Goal: Check status: Check status

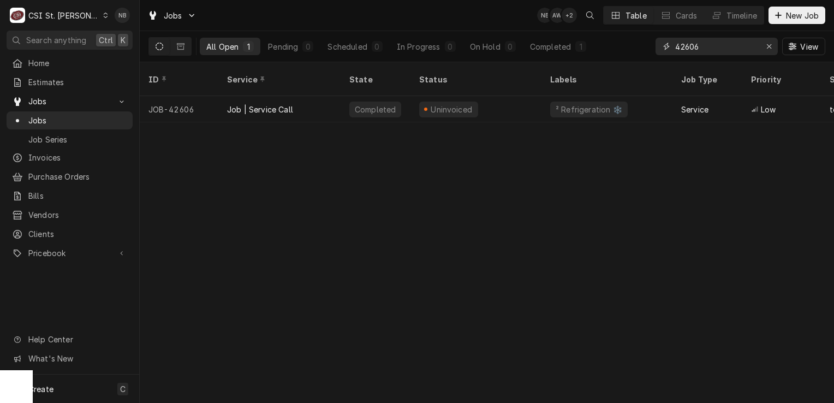
drag, startPoint x: 713, startPoint y: 43, endPoint x: 628, endPoint y: 39, distance: 85.2
click at [628, 39] on div "All Open 1 Pending 0 Scheduled 0 In Progress 0 On Hold 0 Completed 1 42606 View" at bounding box center [486, 46] width 677 height 31
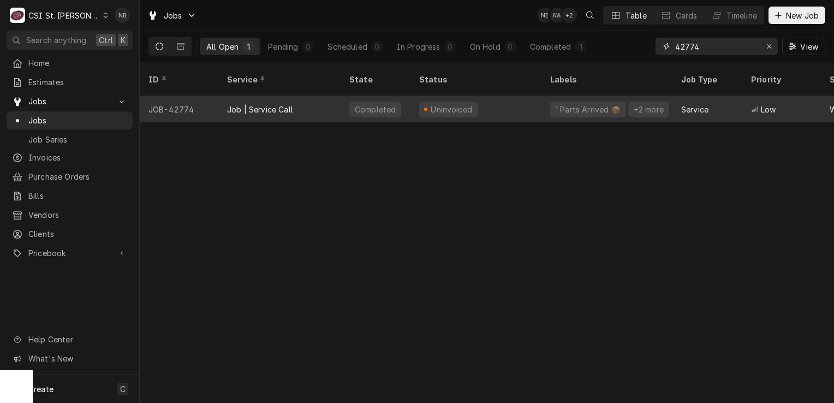
type input "42774"
click at [507, 96] on div "Uninvoiced" at bounding box center [475, 109] width 131 height 26
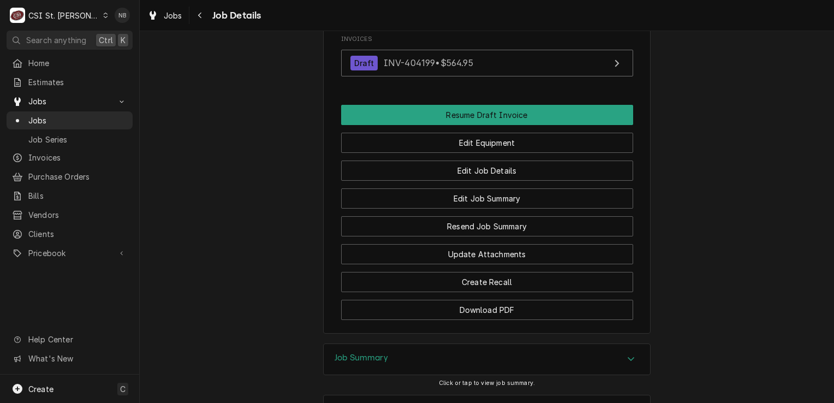
scroll to position [1414, 0]
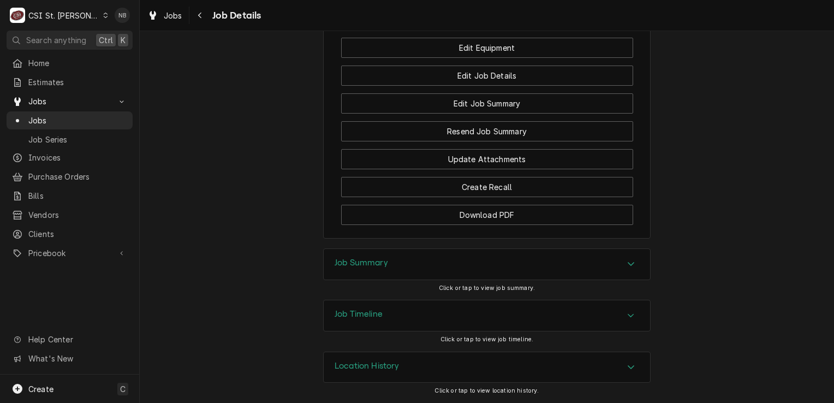
drag, startPoint x: 434, startPoint y: 261, endPoint x: 434, endPoint y: 254, distance: 7.7
click at [434, 261] on div "Job Summary" at bounding box center [487, 264] width 326 height 31
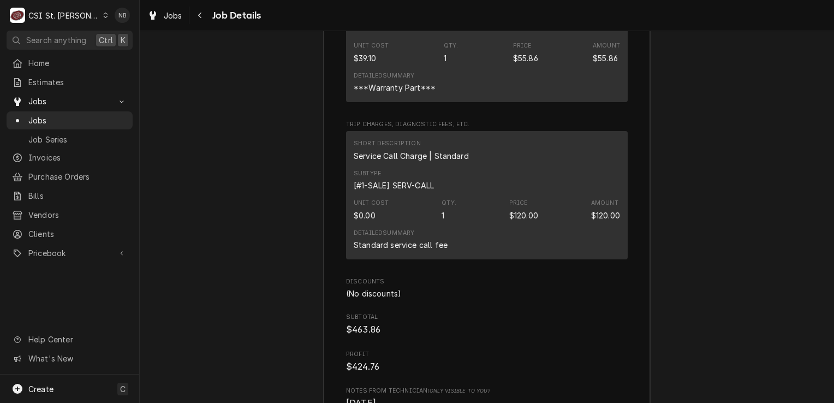
scroll to position [2888, 0]
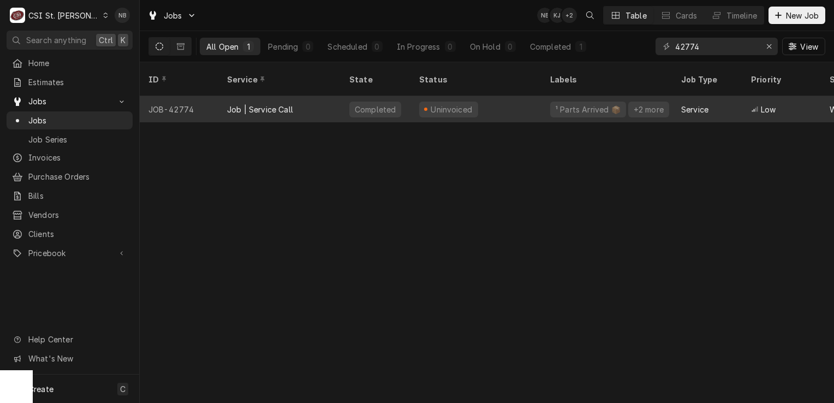
click at [404, 100] on div "Completed" at bounding box center [376, 109] width 70 height 26
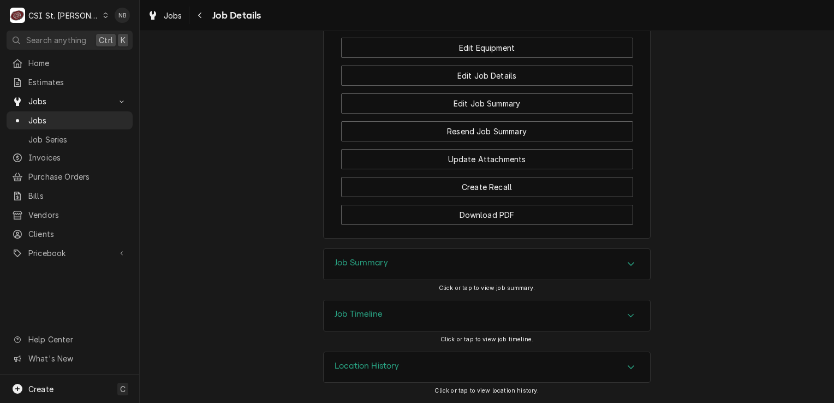
scroll to position [1251, 0]
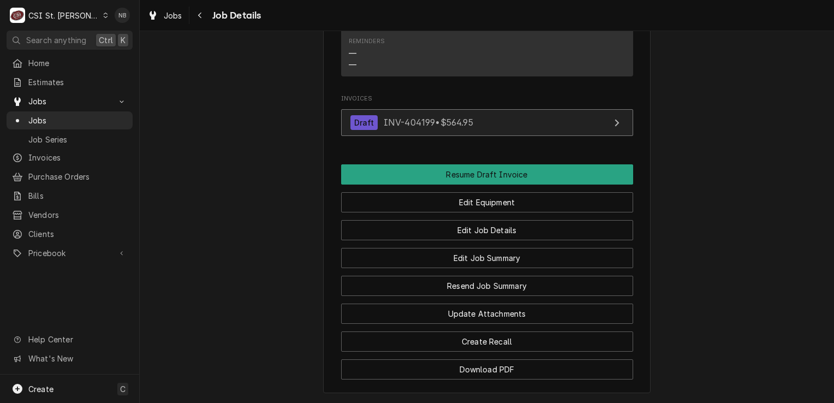
click at [528, 136] on link "Draft INV-404199 • $564.95" at bounding box center [487, 122] width 292 height 27
click at [56, 118] on span "Jobs" at bounding box center [77, 120] width 99 height 11
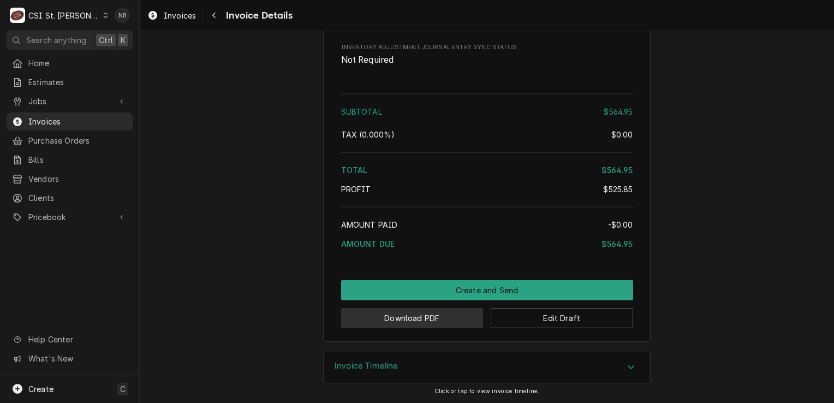
click at [410, 323] on button "Download PDF" at bounding box center [412, 318] width 142 height 20
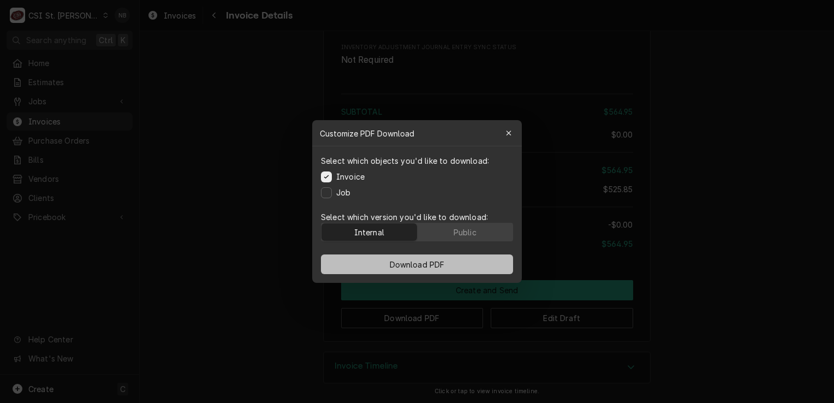
click at [379, 261] on button "Download PDF" at bounding box center [417, 264] width 192 height 20
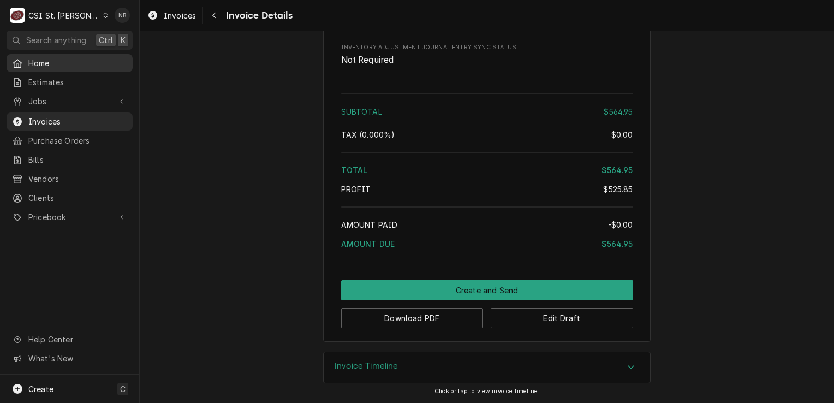
click at [64, 63] on span "Home" at bounding box center [77, 62] width 99 height 11
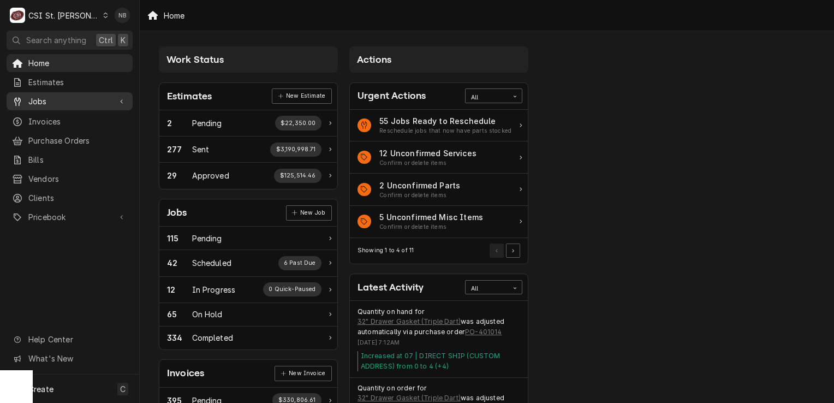
click at [86, 96] on span "Jobs" at bounding box center [69, 101] width 82 height 11
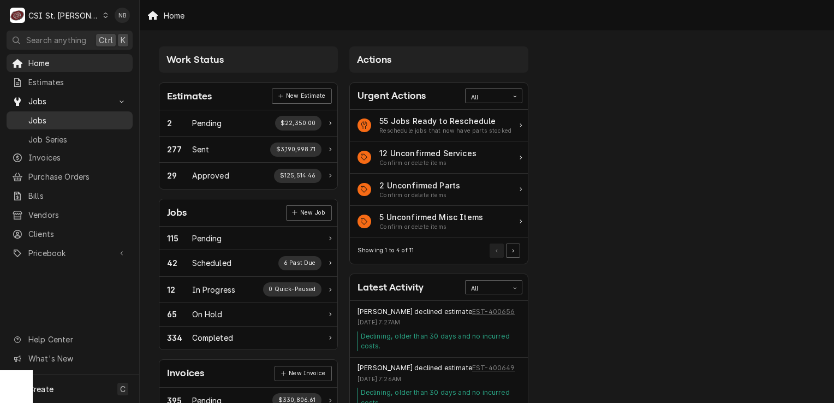
click at [88, 115] on span "Jobs" at bounding box center [77, 120] width 99 height 11
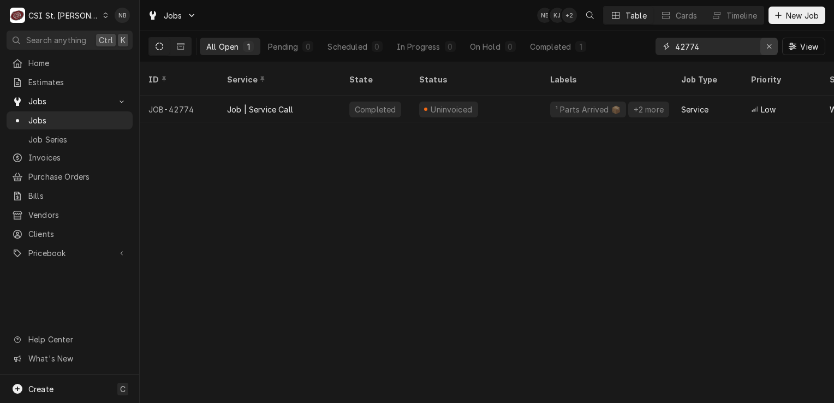
click at [767, 46] on icon "Erase input" at bounding box center [769, 47] width 6 height 8
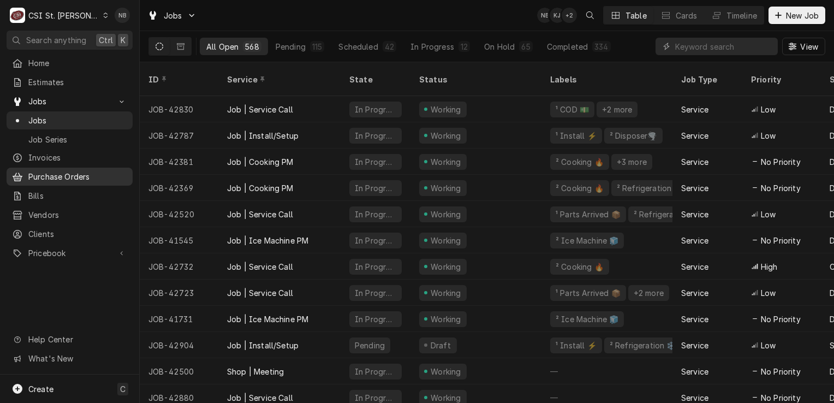
click at [80, 172] on span "Purchase Orders" at bounding box center [77, 176] width 99 height 11
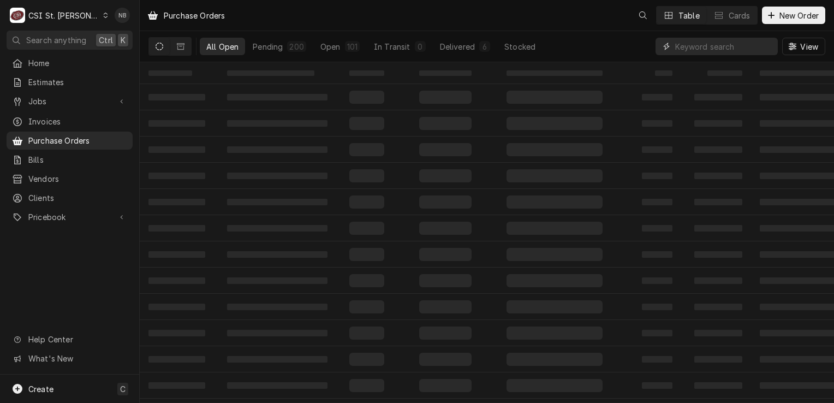
click at [713, 46] on input "Dynamic Content Wrapper" at bounding box center [723, 46] width 97 height 17
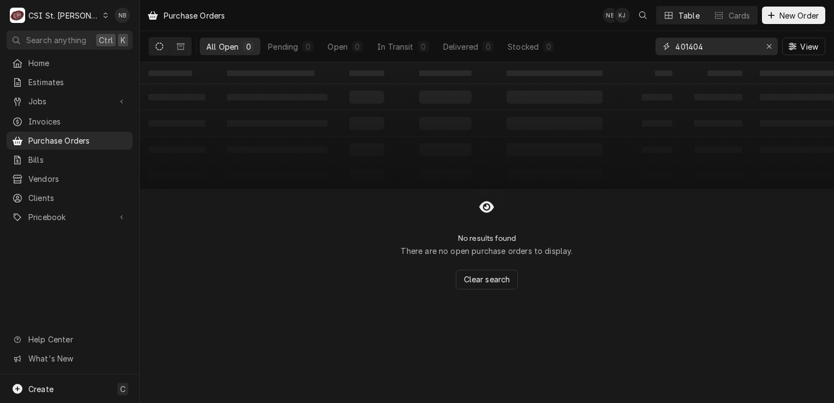
click at [694, 50] on input "401404" at bounding box center [716, 46] width 82 height 17
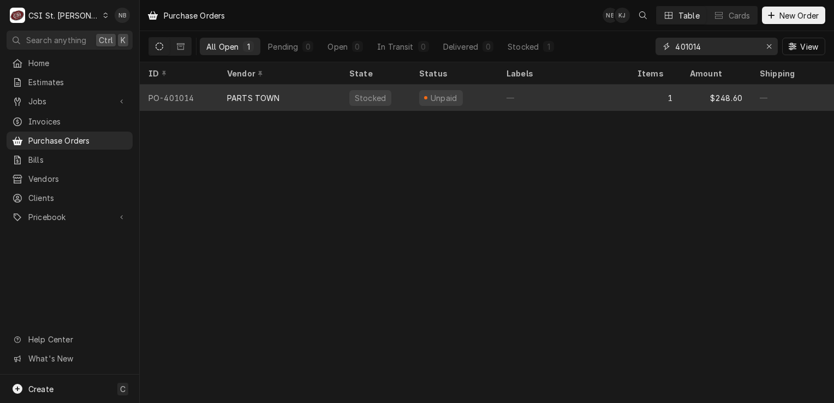
type input "401014"
click at [546, 88] on div "—" at bounding box center [563, 98] width 131 height 26
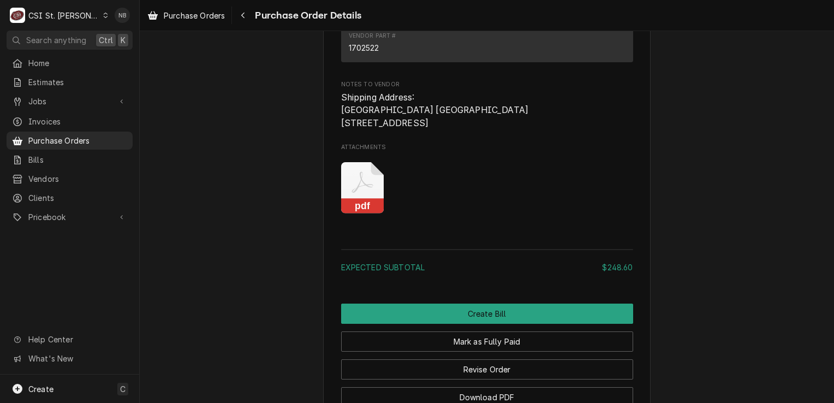
scroll to position [819, 0]
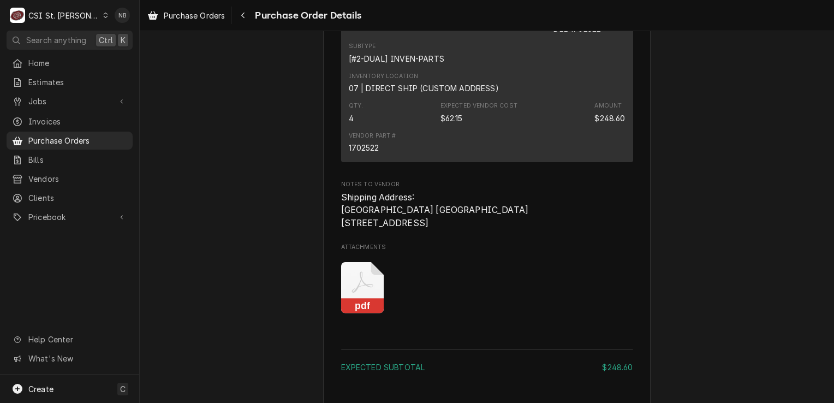
click at [364, 314] on icon "Attachments" at bounding box center [362, 288] width 43 height 52
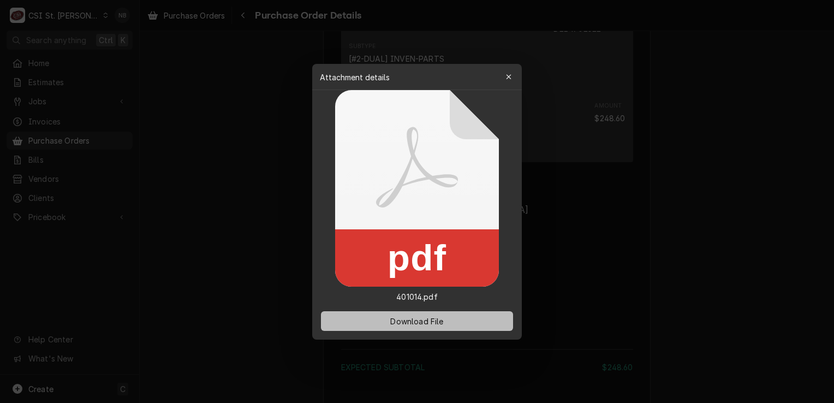
click at [388, 322] on span "Download File" at bounding box center [416, 320] width 57 height 11
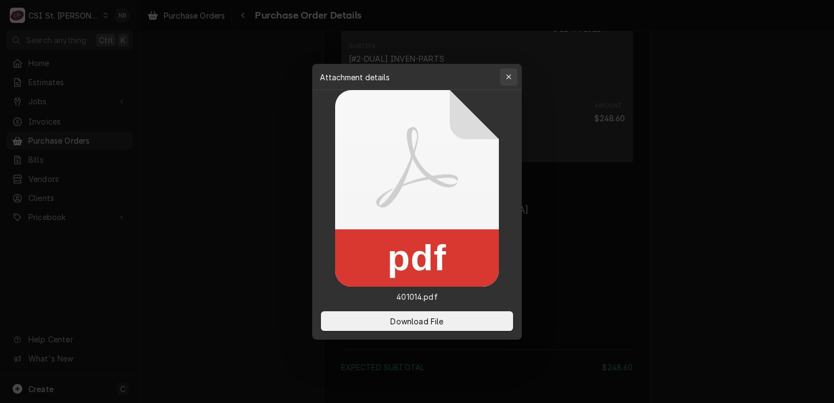
click at [509, 75] on icon "button" at bounding box center [509, 77] width 6 height 8
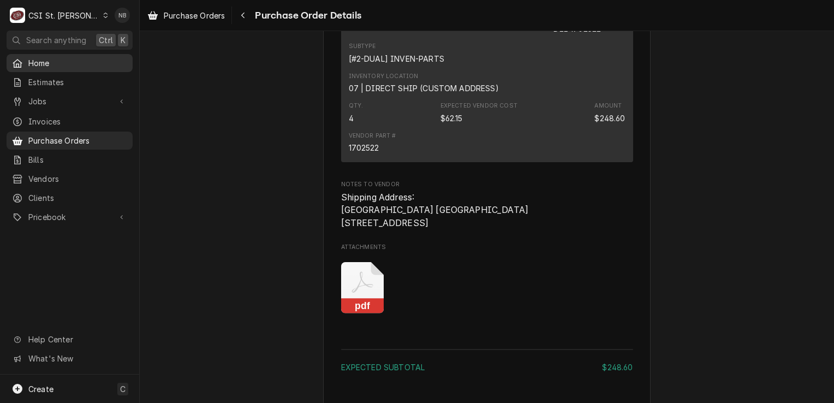
click at [72, 63] on span "Home" at bounding box center [77, 62] width 99 height 11
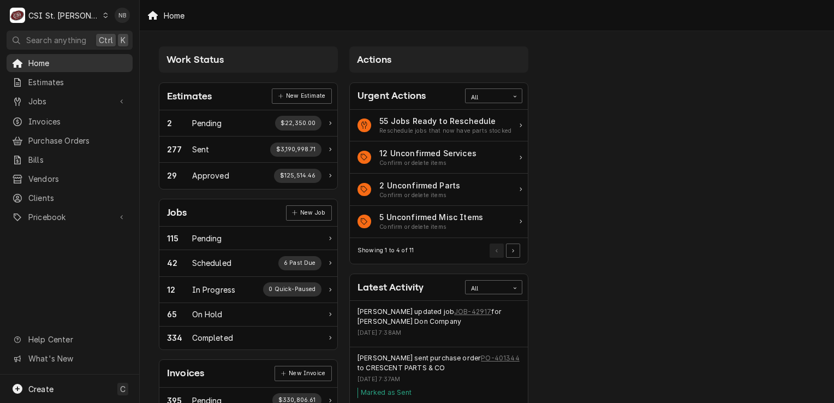
click at [48, 60] on span "Home" at bounding box center [77, 62] width 99 height 11
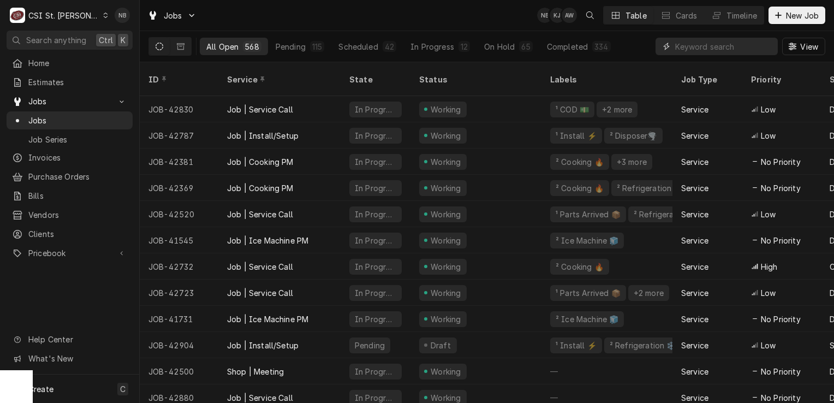
click at [691, 44] on input "Dynamic Content Wrapper" at bounding box center [723, 46] width 97 height 17
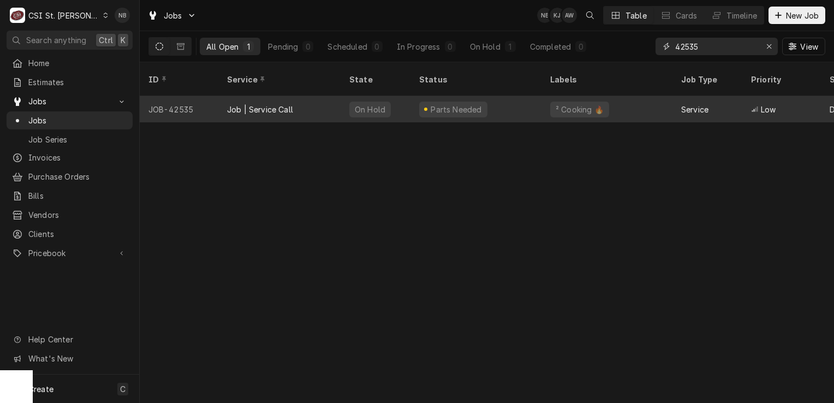
type input "42535"
click at [505, 96] on div "Parts Needed" at bounding box center [475, 109] width 131 height 26
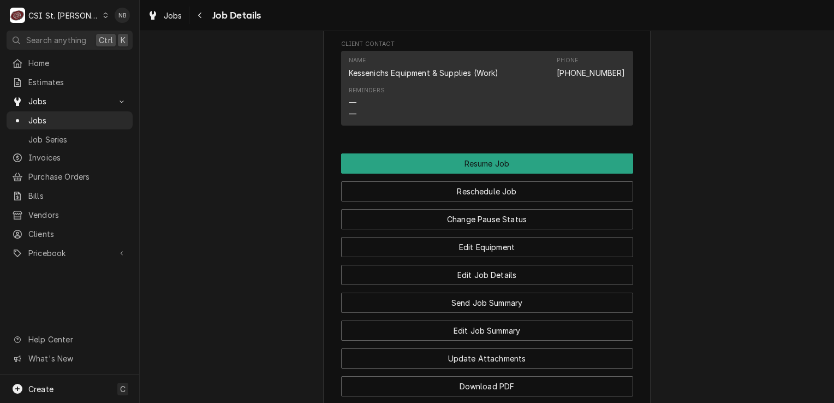
scroll to position [1368, 0]
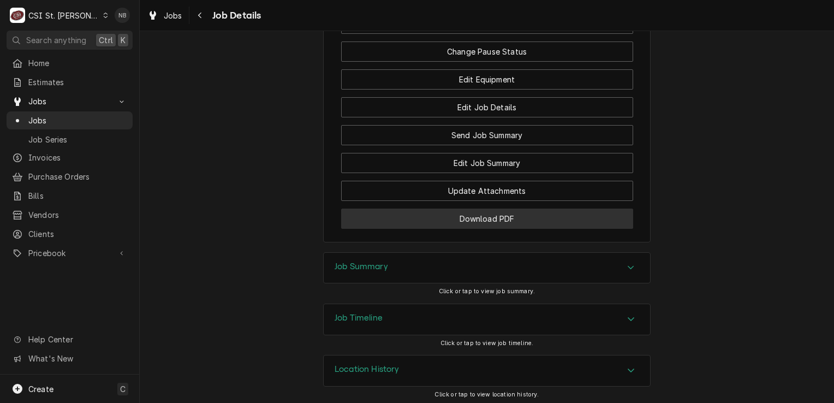
click at [489, 220] on button "Download PDF" at bounding box center [487, 219] width 292 height 20
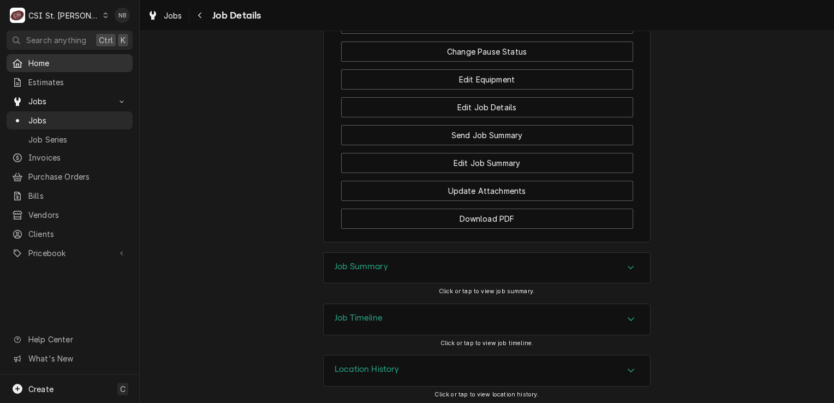
click at [54, 63] on span "Home" at bounding box center [77, 62] width 99 height 11
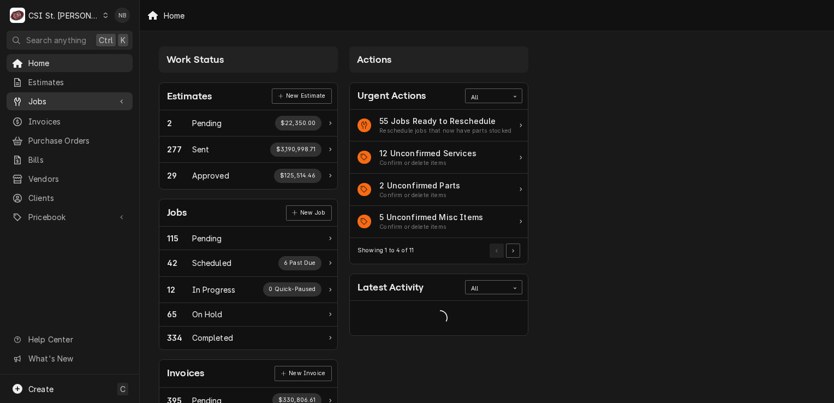
click at [66, 106] on link "Jobs" at bounding box center [70, 101] width 126 height 18
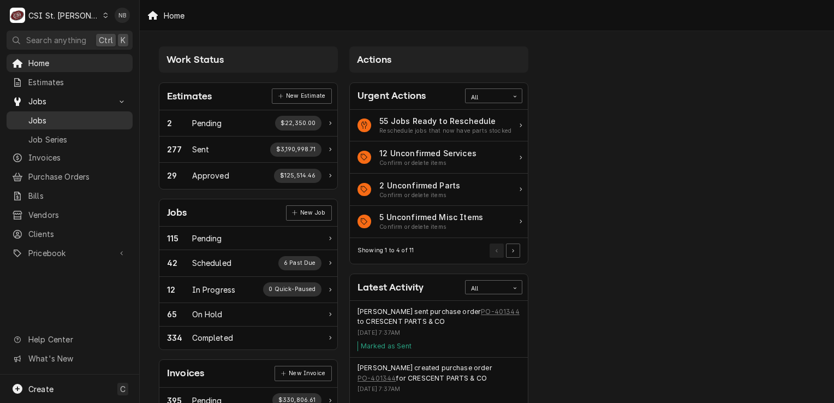
click at [74, 116] on span "Jobs" at bounding box center [77, 120] width 99 height 11
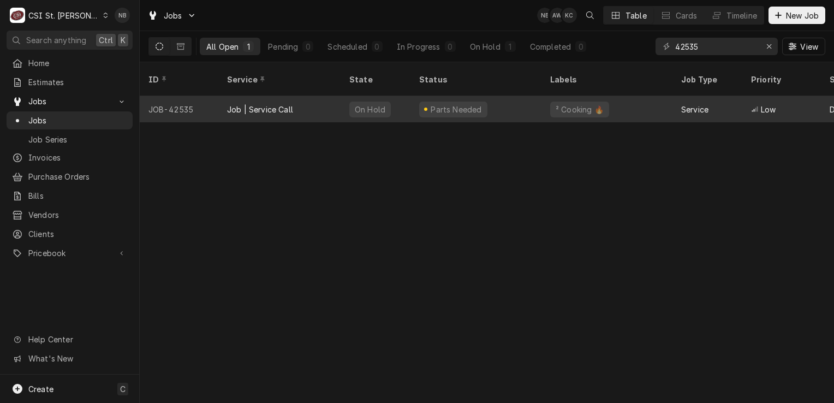
click at [343, 98] on div "On Hold" at bounding box center [376, 109] width 70 height 26
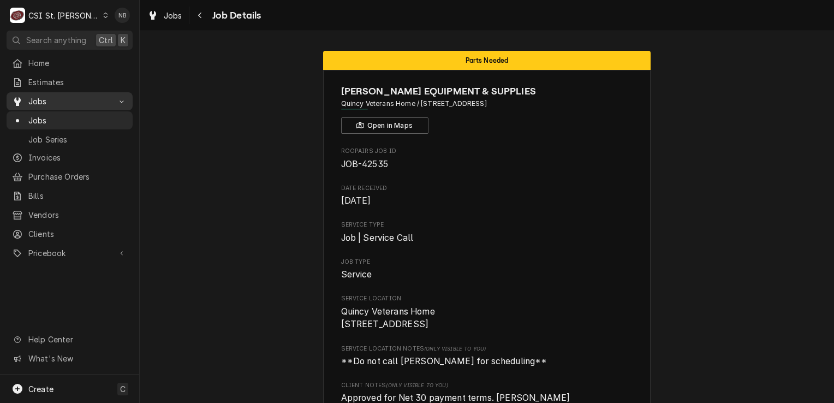
click at [103, 101] on span "Jobs" at bounding box center [69, 101] width 82 height 11
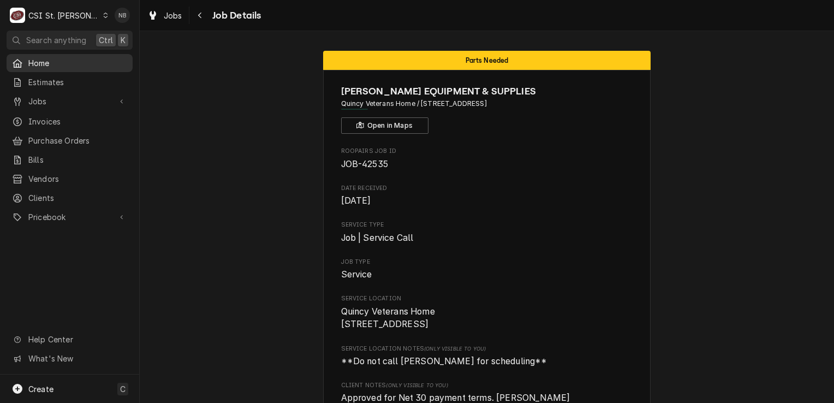
click at [94, 64] on span "Home" at bounding box center [77, 62] width 99 height 11
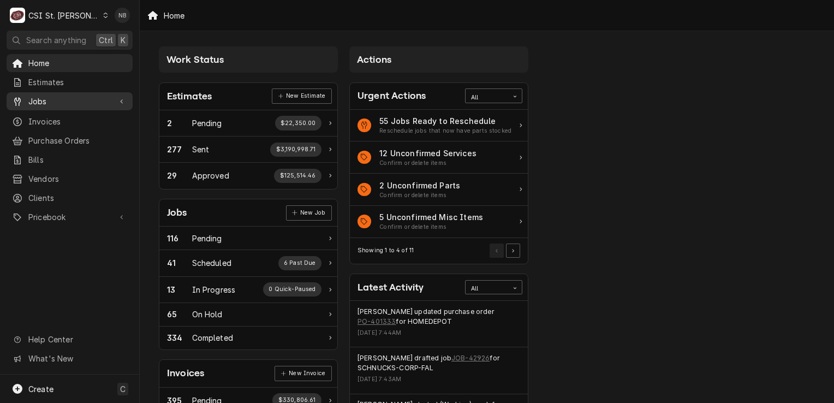
click at [48, 103] on span "Jobs" at bounding box center [69, 101] width 82 height 11
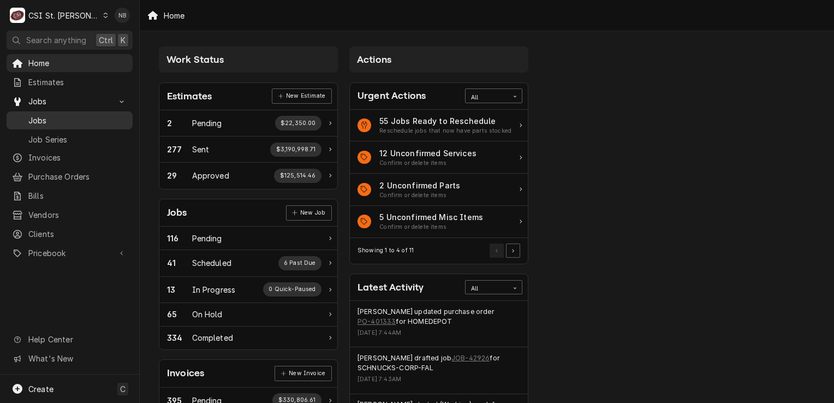
click at [52, 119] on span "Jobs" at bounding box center [77, 120] width 99 height 11
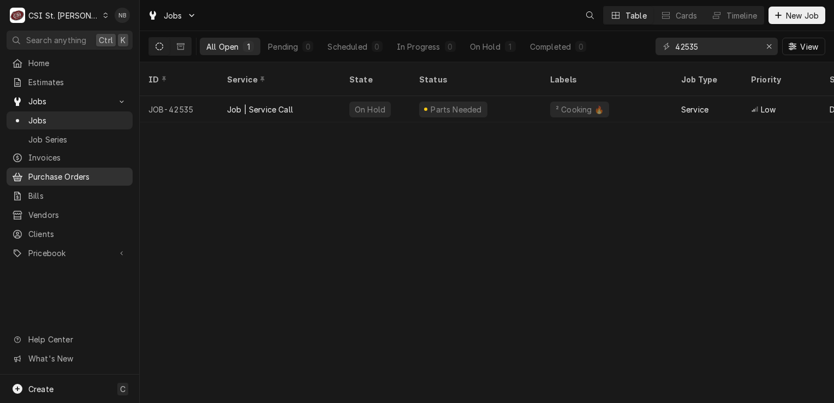
click at [73, 174] on span "Purchase Orders" at bounding box center [77, 176] width 99 height 11
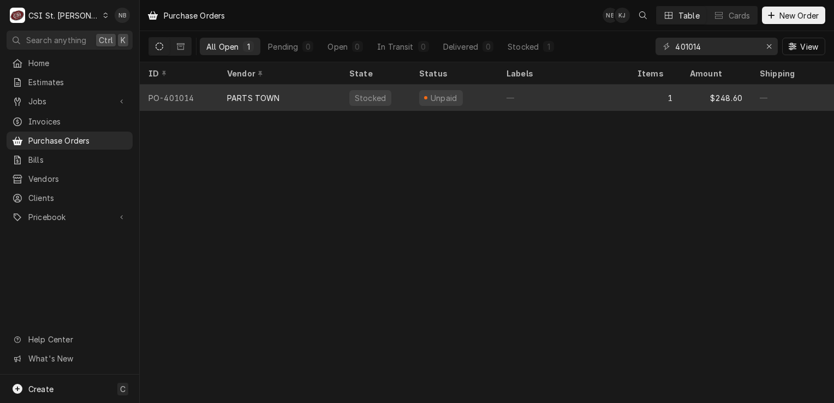
click at [503, 99] on div "—" at bounding box center [563, 98] width 131 height 26
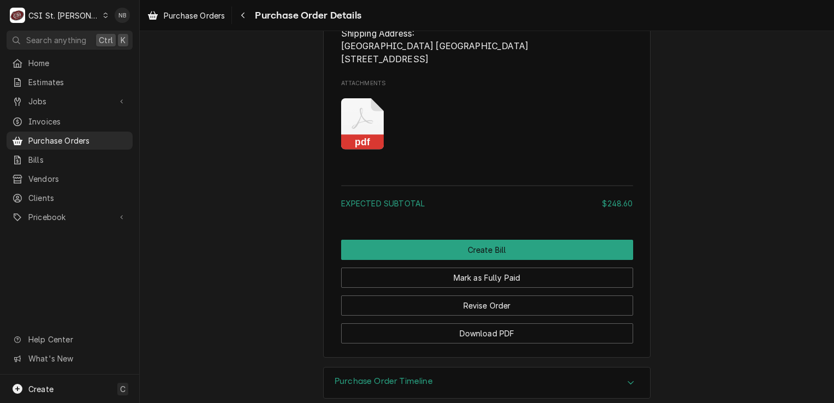
scroll to position [1032, 0]
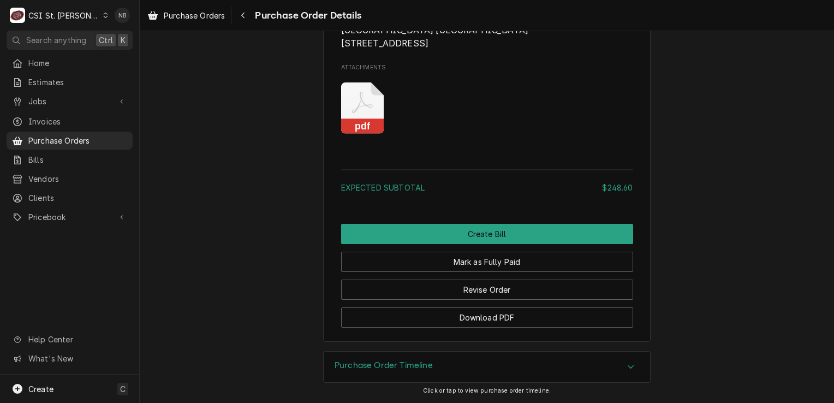
click at [596, 361] on div "Purchase Order Timeline" at bounding box center [487, 367] width 326 height 31
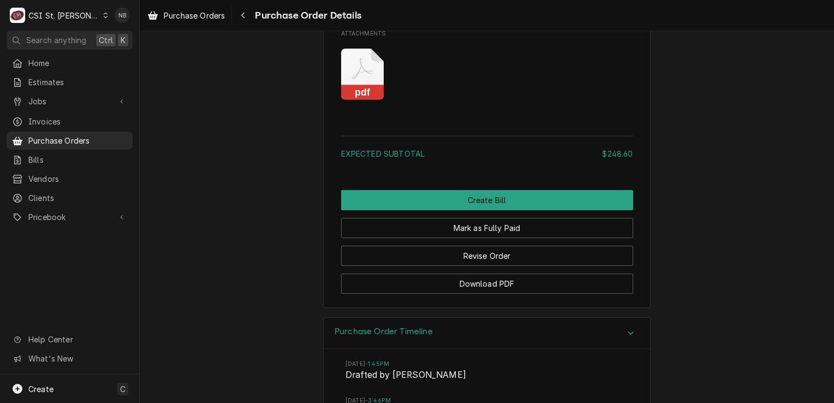
scroll to position [1231, 0]
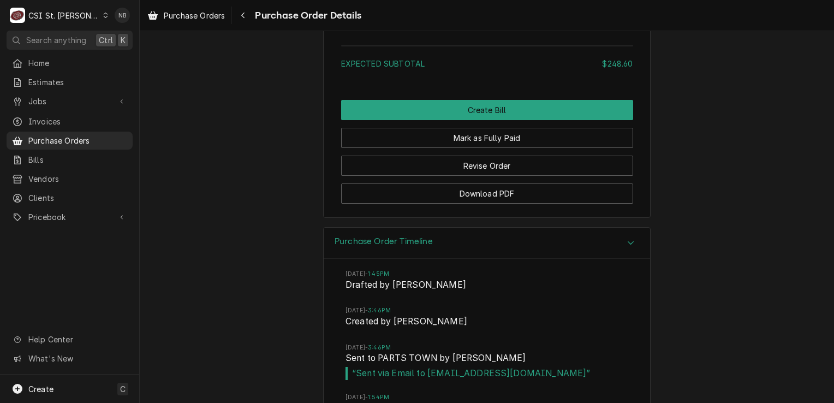
click at [570, 259] on div "Purchase Order Timeline" at bounding box center [487, 243] width 326 height 31
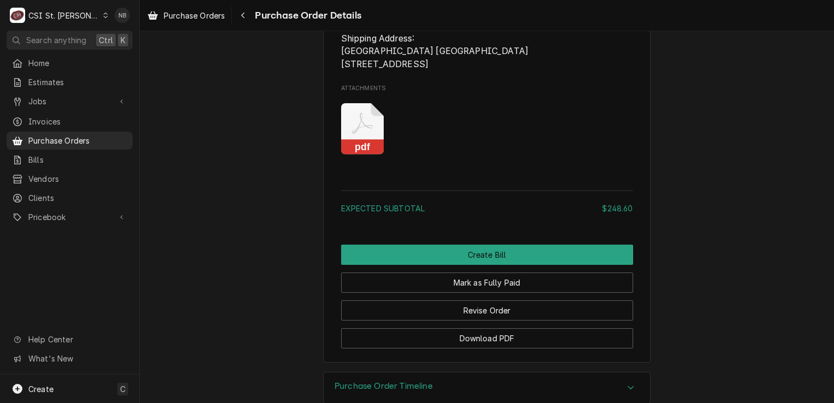
scroll to position [814, 0]
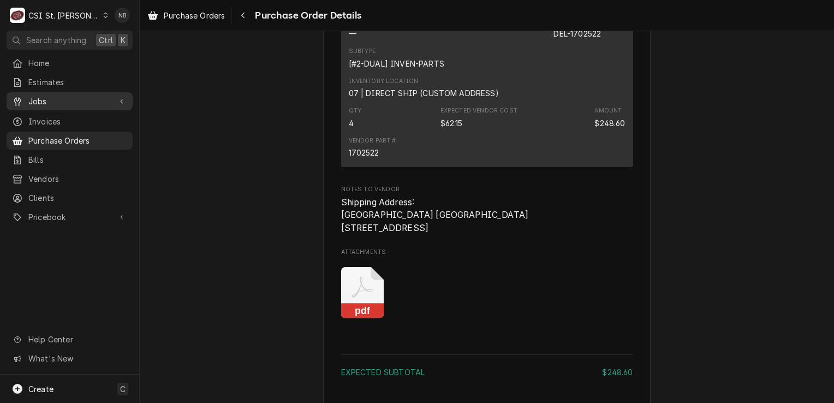
click at [68, 97] on span "Jobs" at bounding box center [69, 101] width 82 height 11
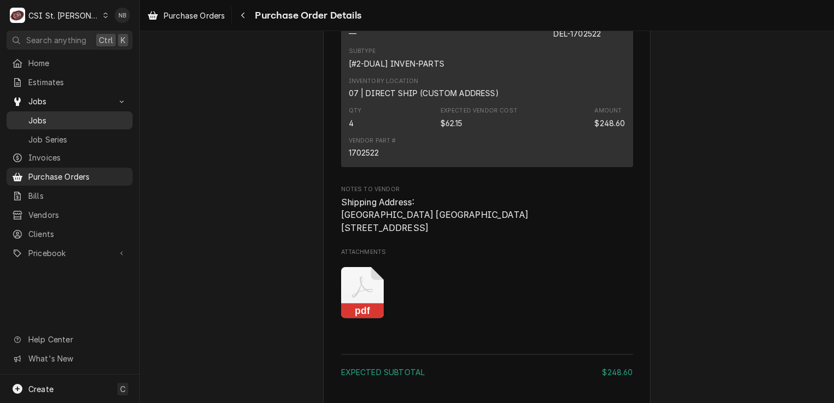
click at [68, 117] on span "Jobs" at bounding box center [77, 120] width 99 height 11
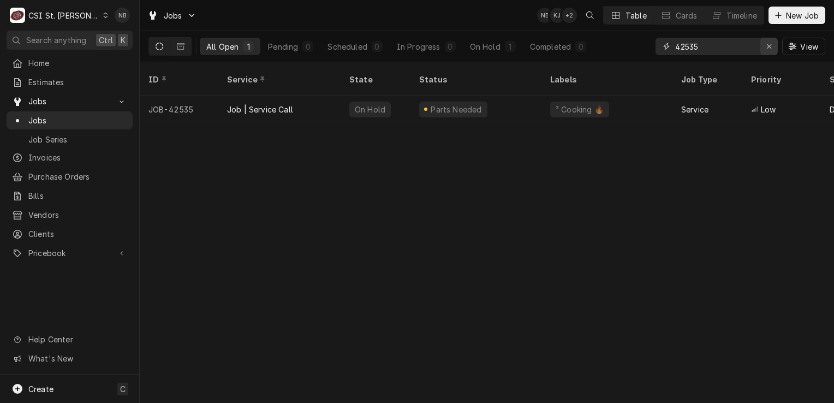
click at [767, 41] on div "Erase input" at bounding box center [769, 46] width 11 height 11
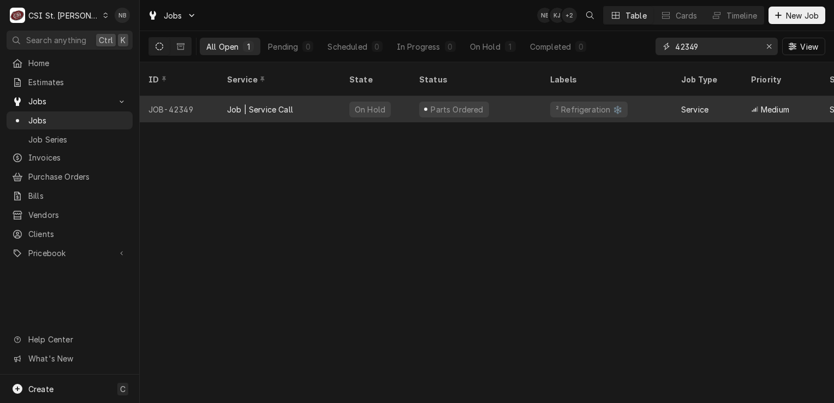
type input "42349"
click at [491, 101] on div "Parts Ordered" at bounding box center [475, 109] width 131 height 26
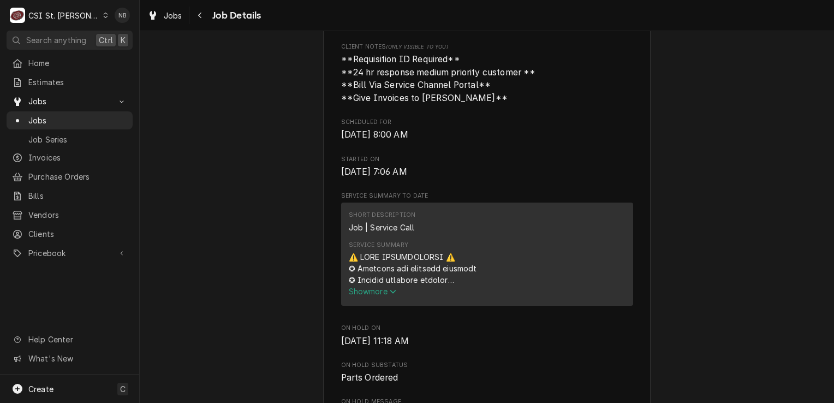
scroll to position [600, 0]
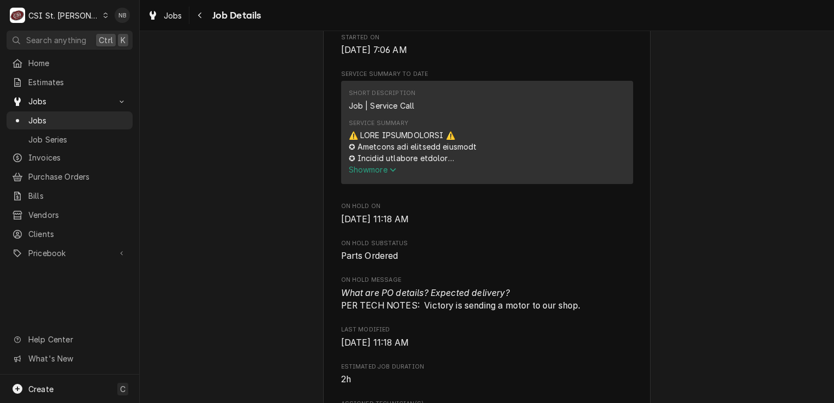
click at [373, 174] on span "Show more" at bounding box center [373, 169] width 48 height 9
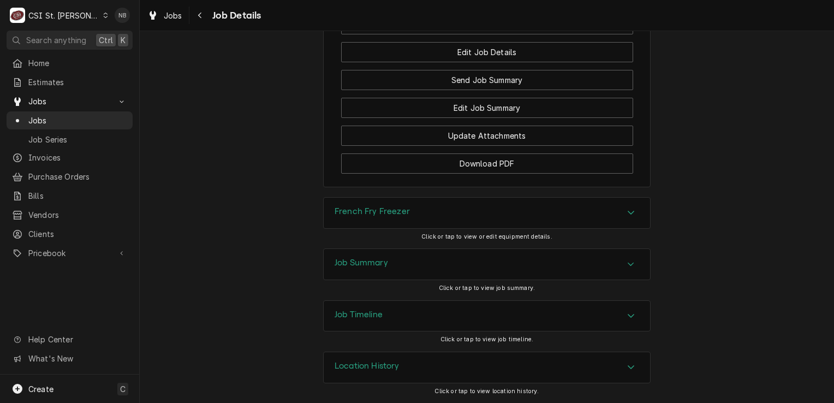
scroll to position [2213, 0]
click at [581, 266] on div "Job Summary" at bounding box center [487, 264] width 326 height 31
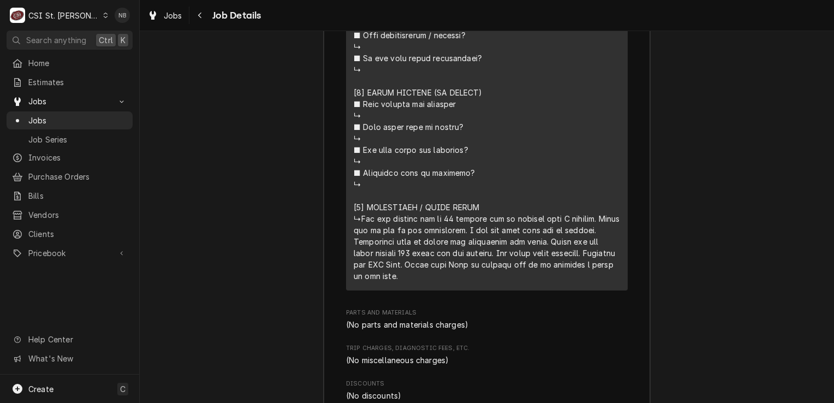
scroll to position [3163, 0]
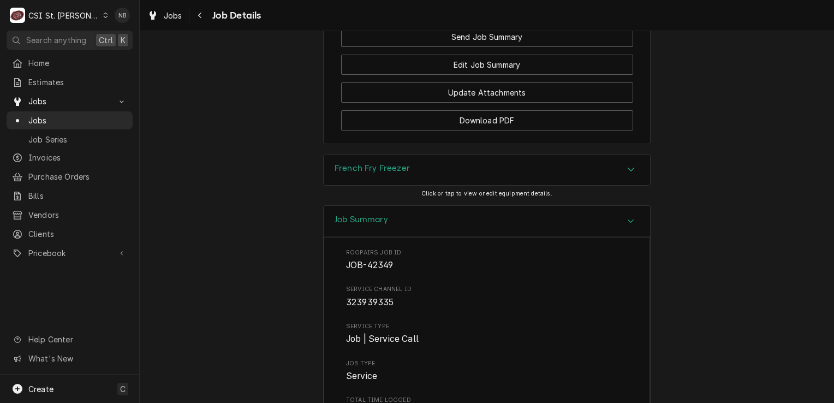
click at [522, 237] on div "Job Summary" at bounding box center [487, 221] width 326 height 31
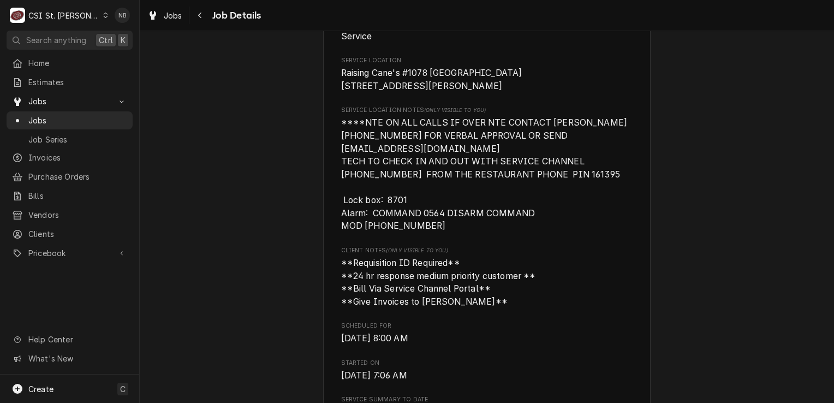
scroll to position [273, 0]
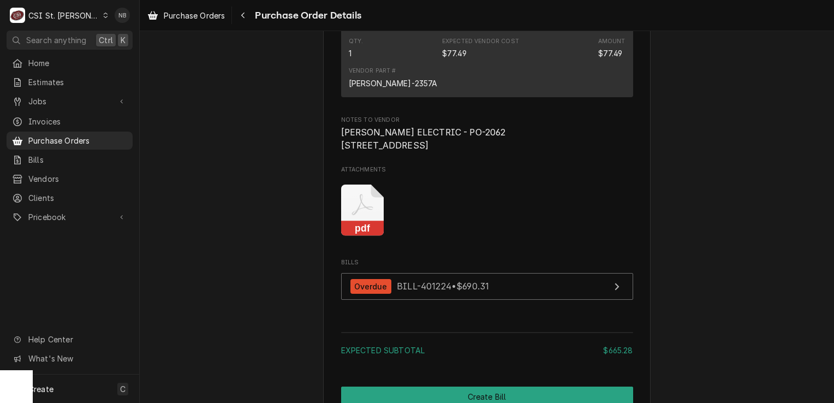
scroll to position [1365, 0]
